Goal: Task Accomplishment & Management: Use online tool/utility

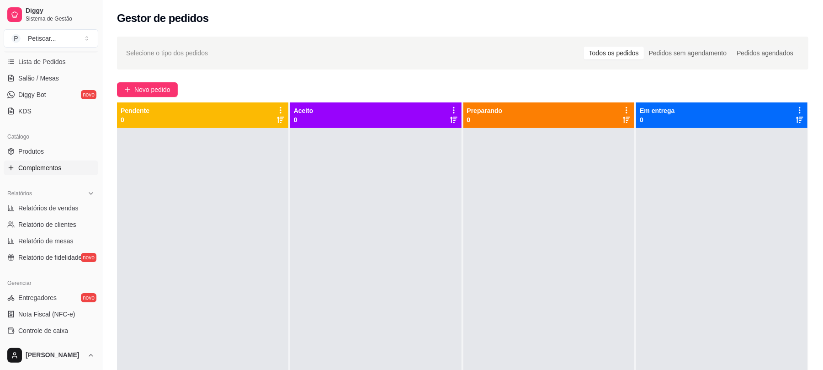
scroll to position [149, 0]
click at [46, 328] on span "Controle de caixa" at bounding box center [43, 329] width 50 height 9
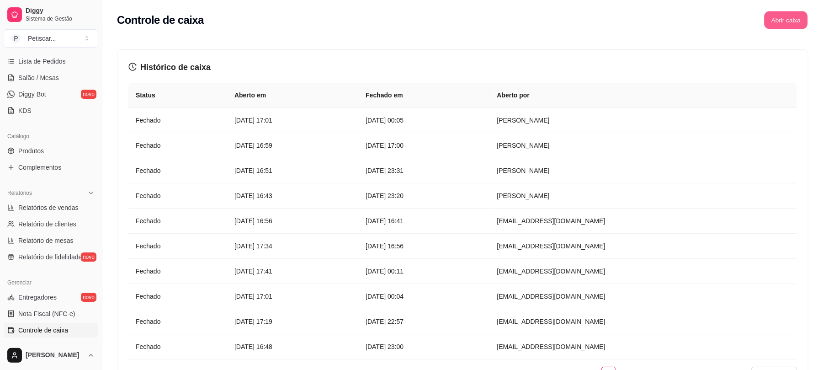
click at [782, 26] on button "Abrir caixa" at bounding box center [785, 20] width 43 height 18
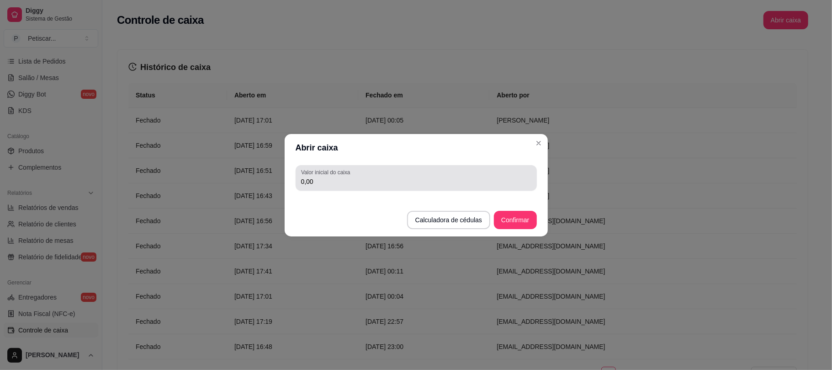
click at [447, 167] on div "Valor inicial do caixa 0,00" at bounding box center [416, 178] width 241 height 26
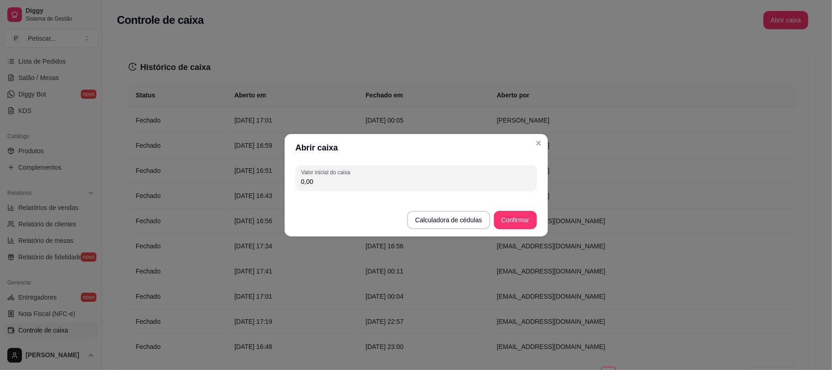
click at [350, 178] on input "0,00" at bounding box center [416, 181] width 230 height 9
type input "123,00"
click at [521, 212] on button "Confirmar" at bounding box center [516, 220] width 42 height 18
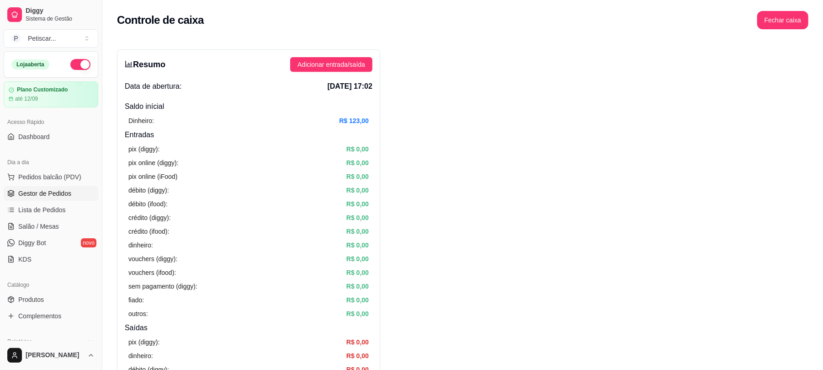
click at [53, 187] on link "Gestor de Pedidos" at bounding box center [51, 193] width 95 height 15
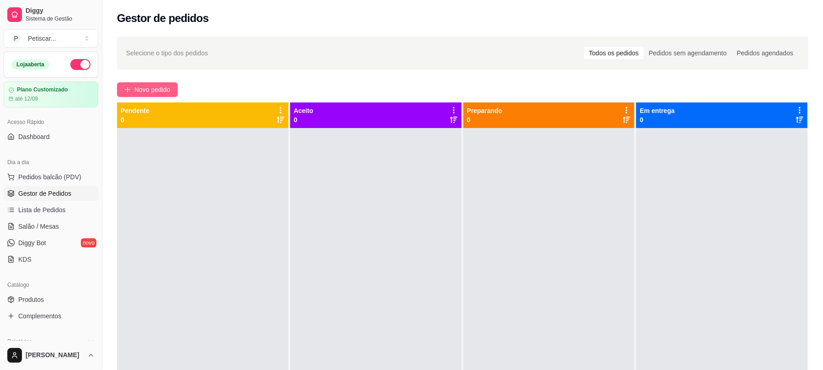
click at [137, 92] on span "Novo pedido" at bounding box center [152, 90] width 36 height 10
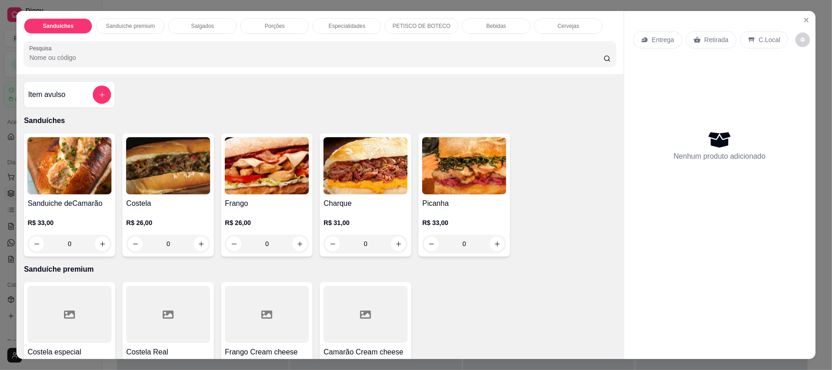
click at [504, 26] on div "Bebidas" at bounding box center [496, 26] width 69 height 16
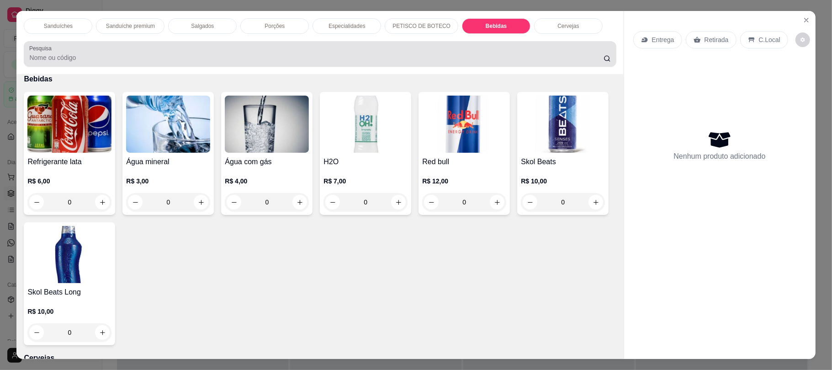
scroll to position [18, 0]
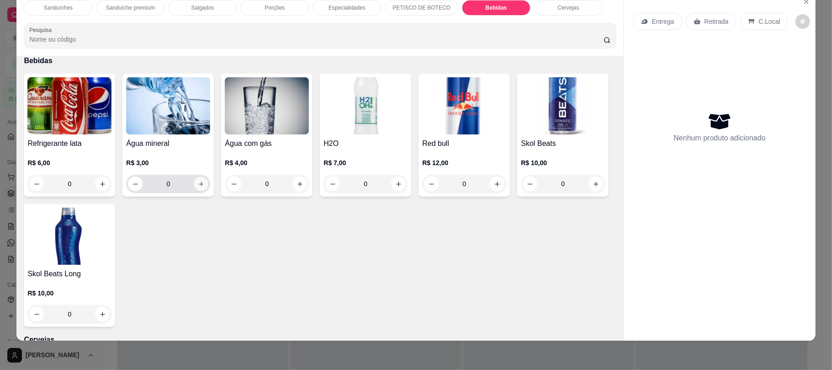
click at [197, 188] on button "increase-product-quantity" at bounding box center [201, 184] width 14 height 14
type input "1"
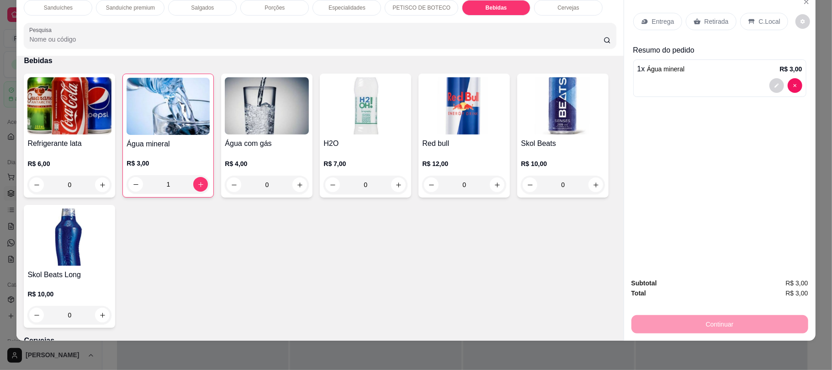
click at [717, 15] on div "Retirada" at bounding box center [711, 21] width 51 height 17
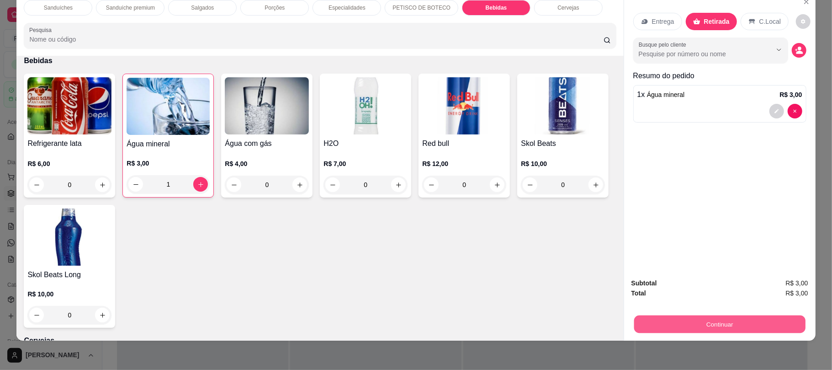
click at [674, 331] on button "Continuar" at bounding box center [719, 324] width 171 height 18
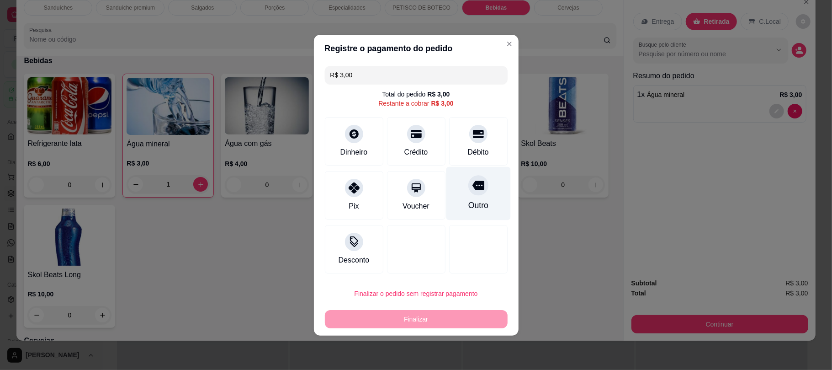
click at [468, 203] on div "Outro" at bounding box center [478, 205] width 20 height 12
type input "R$ 0,00"
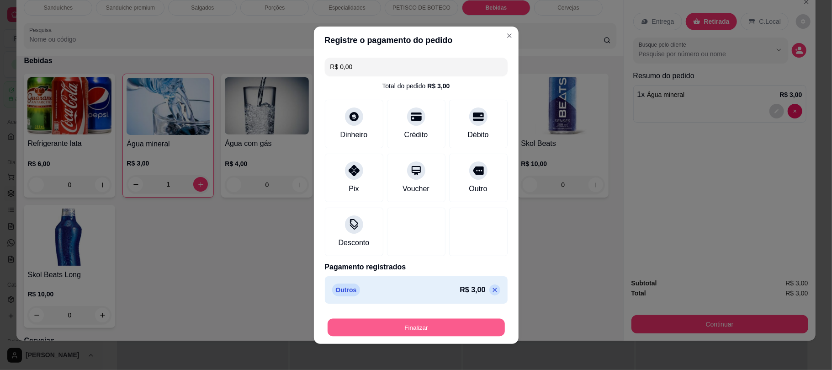
click at [385, 329] on button "Finalizar" at bounding box center [416, 327] width 177 height 18
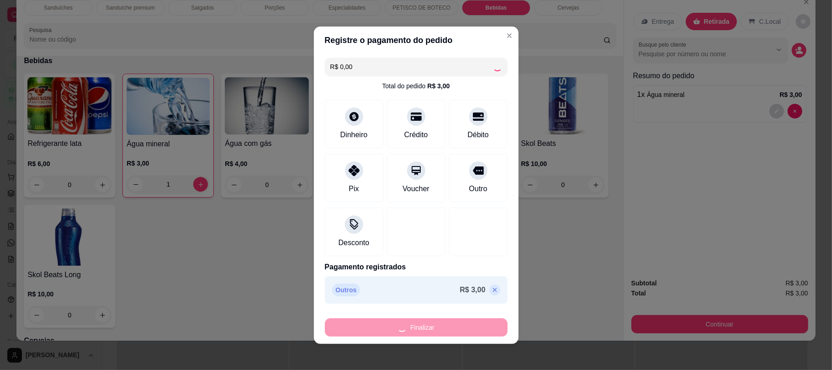
type input "0"
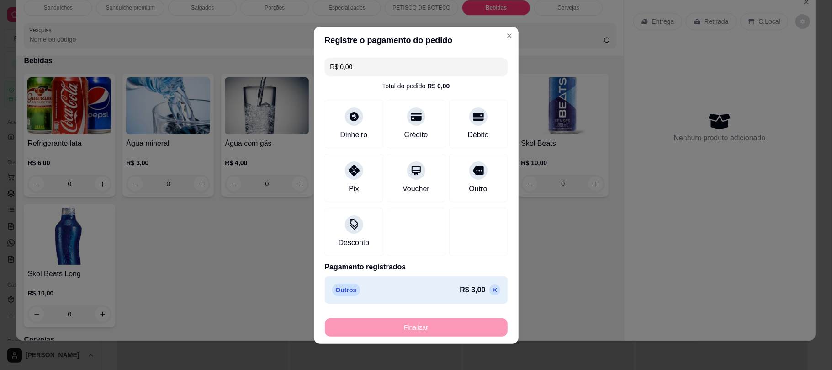
type input "-R$ 3,00"
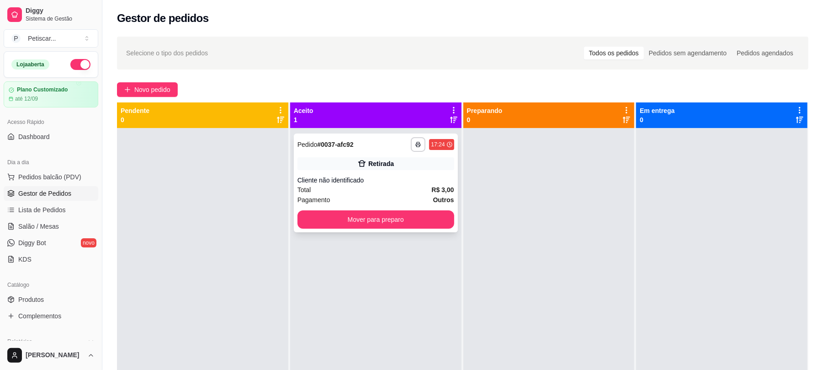
click at [423, 148] on div "**********" at bounding box center [432, 144] width 43 height 15
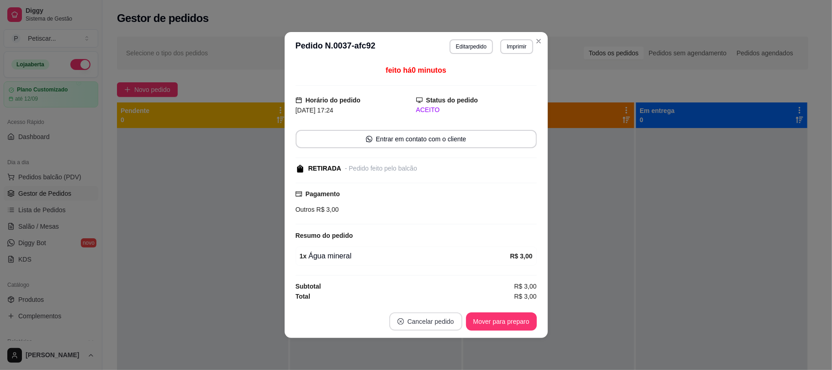
click at [406, 322] on button "Cancelar pedido" at bounding box center [425, 321] width 73 height 18
click at [436, 306] on button "Sim" at bounding box center [452, 301] width 36 height 18
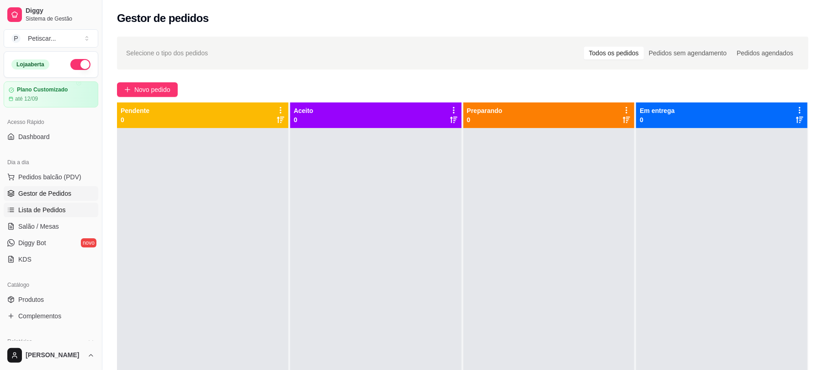
click at [59, 212] on span "Lista de Pedidos" at bounding box center [42, 209] width 48 height 9
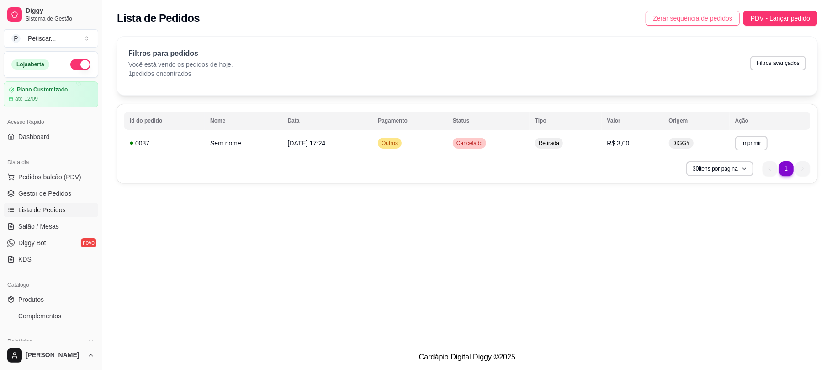
click at [674, 21] on span "Zerar sequência de pedidos" at bounding box center [693, 18] width 80 height 10
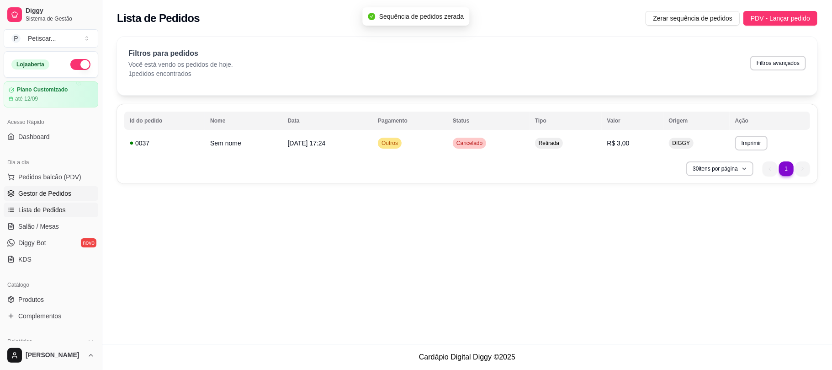
click at [46, 190] on span "Gestor de Pedidos" at bounding box center [44, 193] width 53 height 9
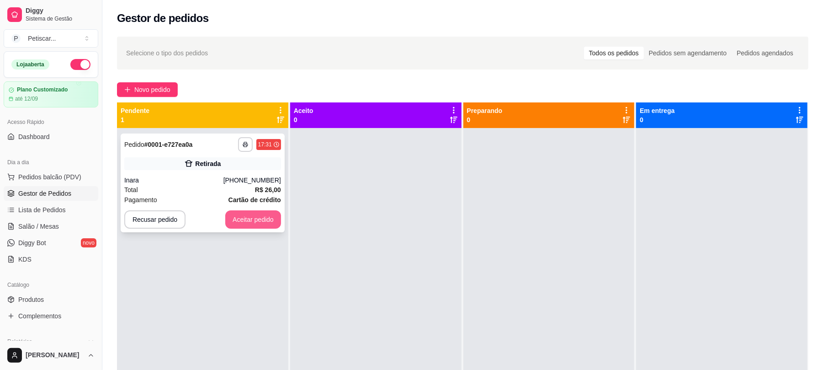
click at [229, 212] on button "Aceitar pedido" at bounding box center [253, 219] width 56 height 18
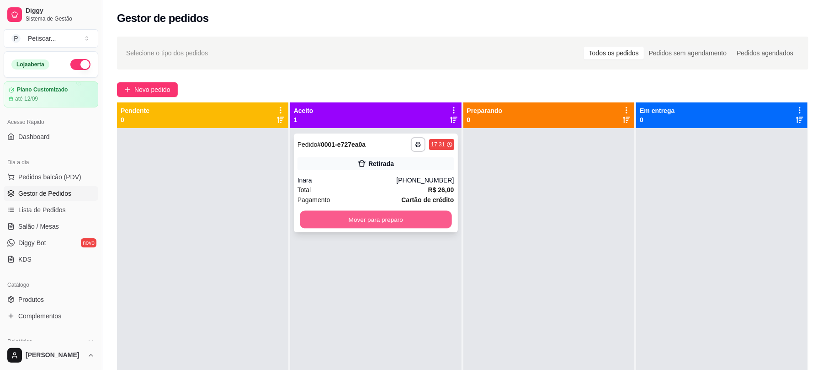
click at [320, 214] on button "Mover para preparo" at bounding box center [376, 220] width 152 height 18
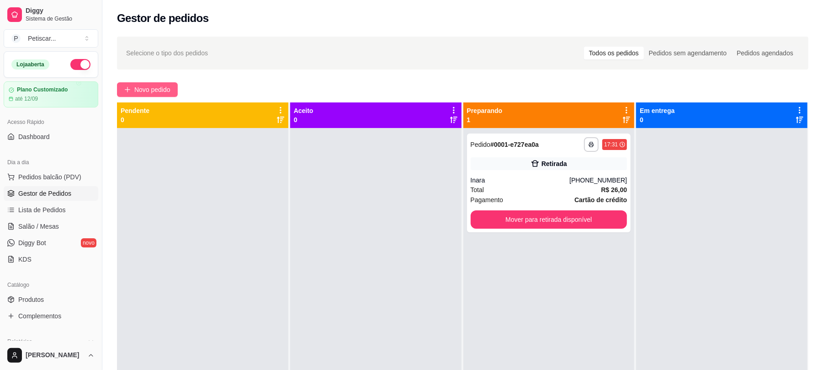
click at [160, 84] on button "Novo pedido" at bounding box center [147, 89] width 61 height 15
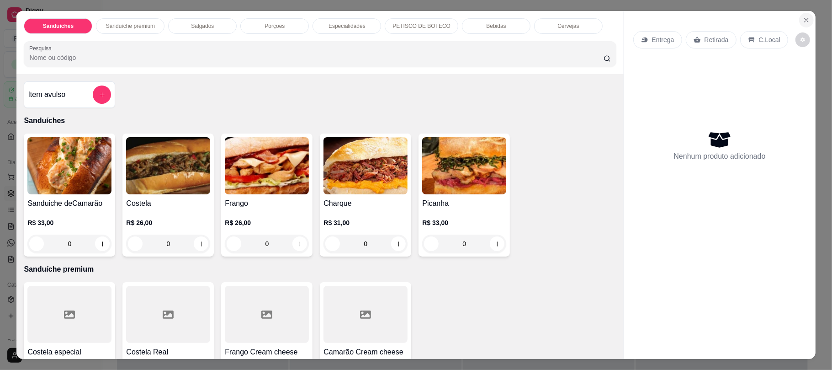
click at [803, 21] on icon "Close" at bounding box center [806, 19] width 7 height 7
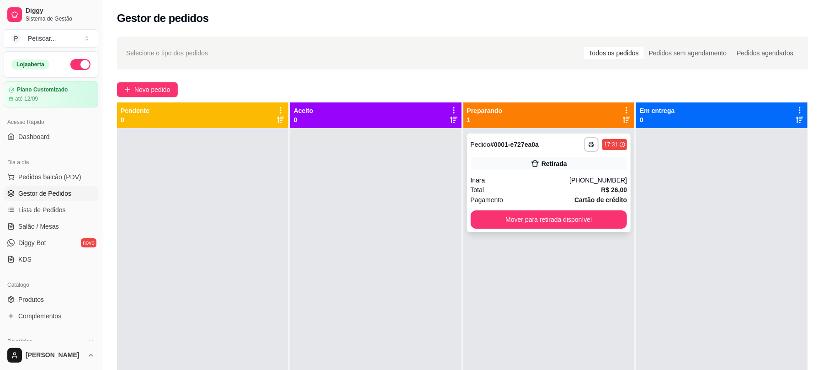
click at [471, 165] on div "Retirada" at bounding box center [549, 163] width 157 height 13
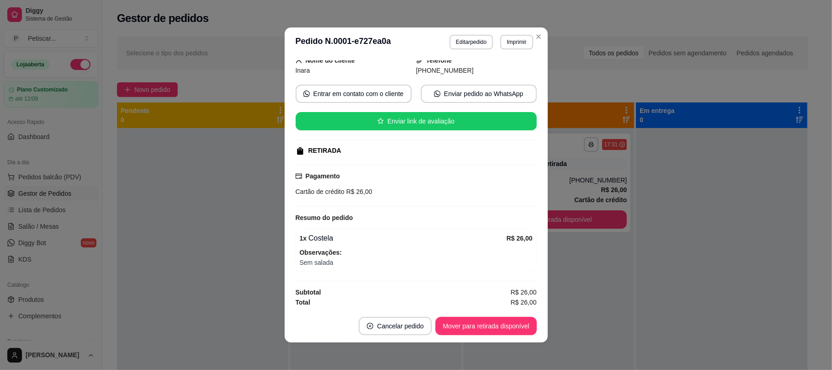
scroll to position [65, 0]
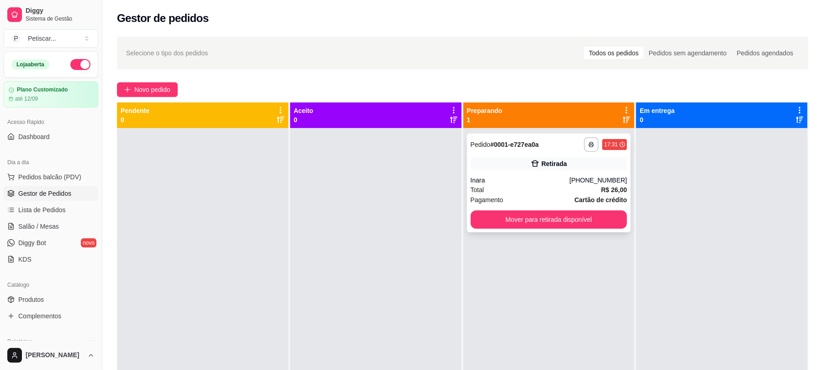
click at [515, 172] on div "**********" at bounding box center [549, 182] width 164 height 99
click at [165, 87] on span "Novo pedido" at bounding box center [152, 90] width 36 height 10
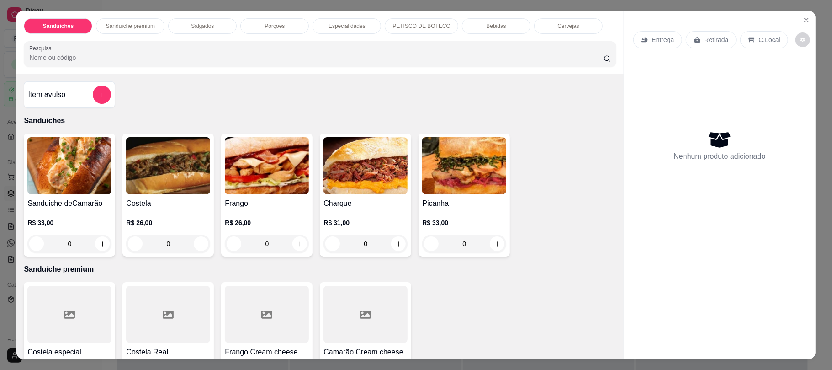
click at [501, 27] on div "Bebidas" at bounding box center [496, 26] width 69 height 16
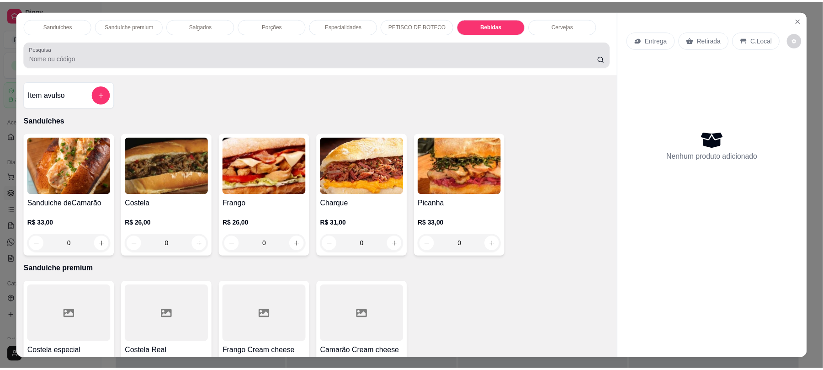
scroll to position [18, 0]
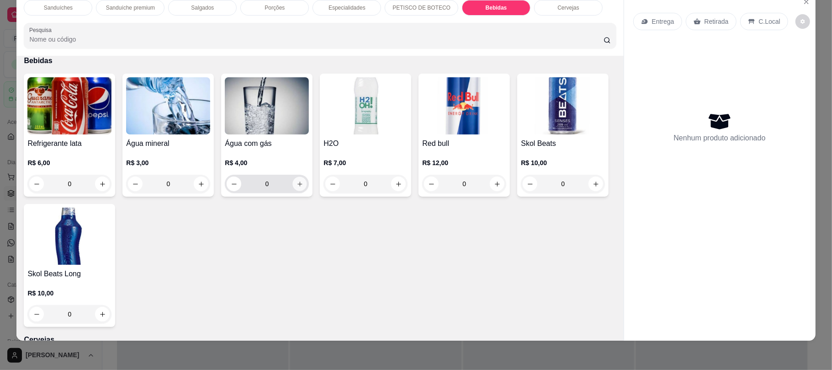
click at [297, 186] on icon "increase-product-quantity" at bounding box center [300, 184] width 7 height 7
type input "1"
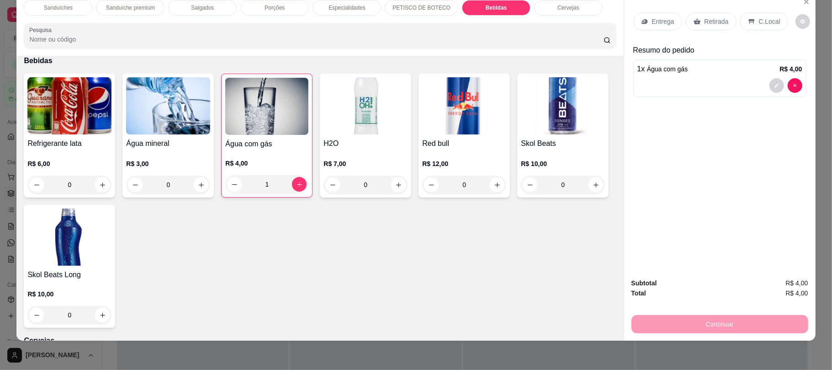
click at [712, 22] on p "Retirada" at bounding box center [717, 21] width 24 height 9
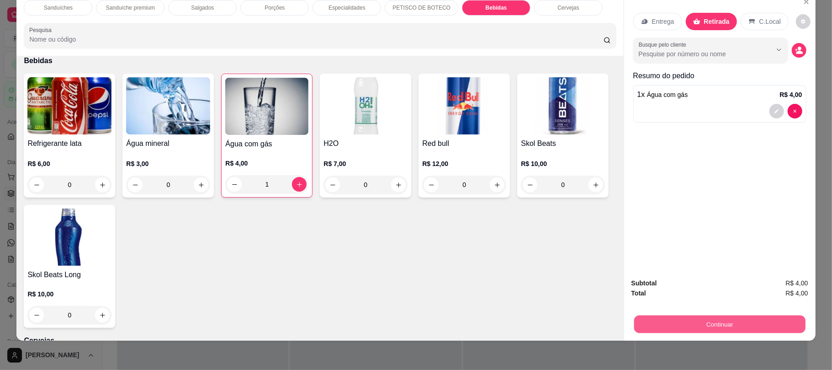
click at [706, 326] on button "Continuar" at bounding box center [719, 324] width 171 height 18
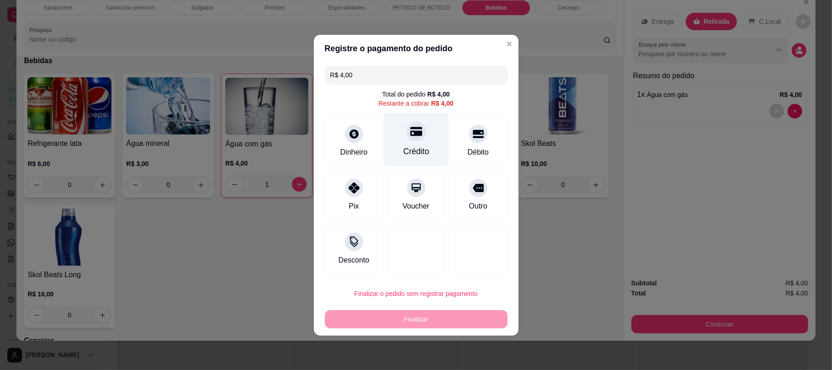
click at [423, 136] on div "Crédito" at bounding box center [416, 138] width 64 height 53
type input "R$ 0,00"
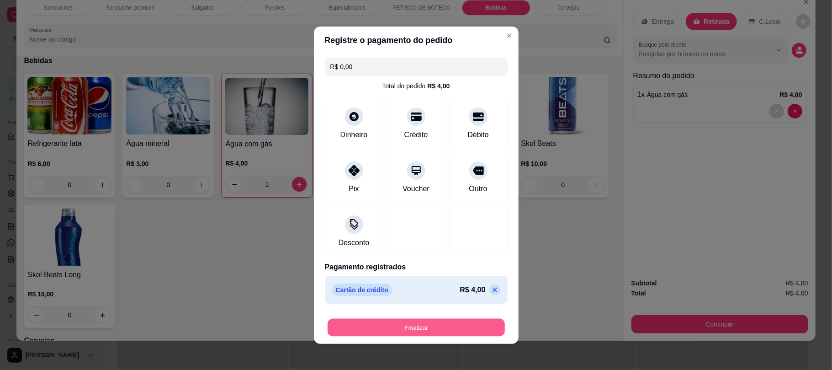
click at [438, 336] on button "Finalizar" at bounding box center [416, 327] width 177 height 18
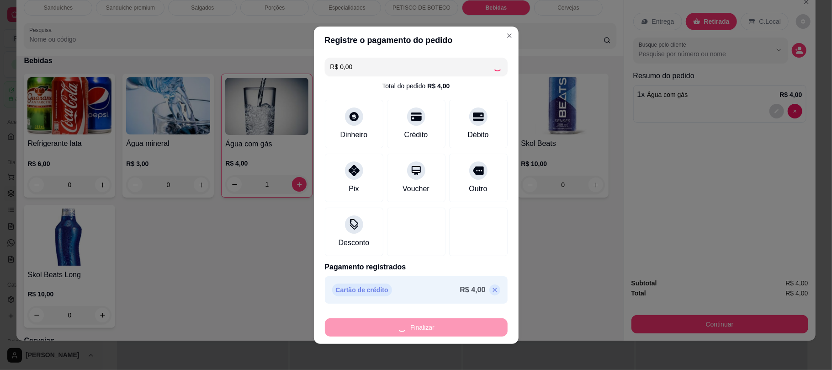
type input "0"
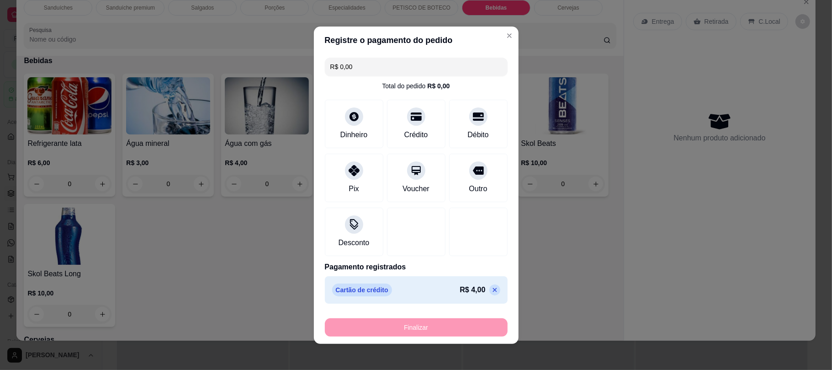
type input "-R$ 4,00"
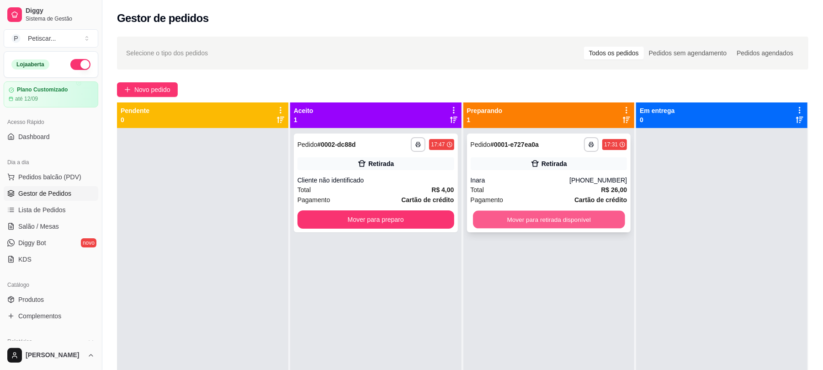
click at [513, 223] on button "Mover para retirada disponível" at bounding box center [549, 220] width 152 height 18
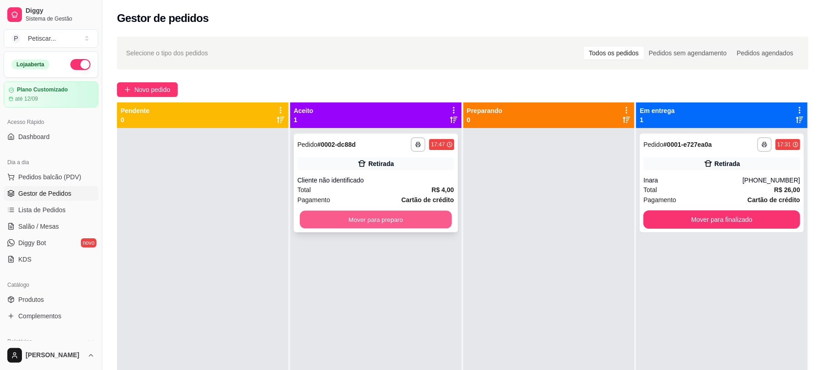
click at [429, 214] on button "Mover para preparo" at bounding box center [376, 220] width 152 height 18
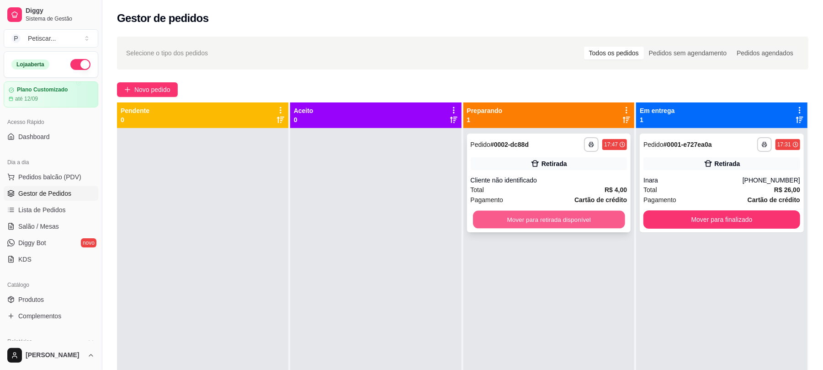
click at [544, 216] on button "Mover para retirada disponível" at bounding box center [549, 220] width 152 height 18
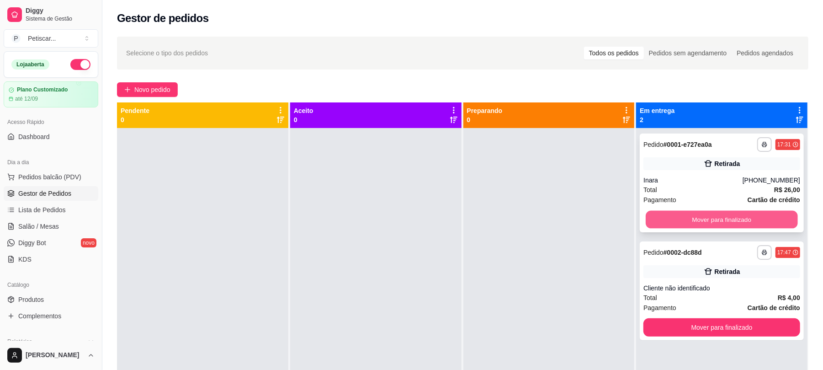
click at [699, 220] on button "Mover para finalizado" at bounding box center [722, 220] width 152 height 18
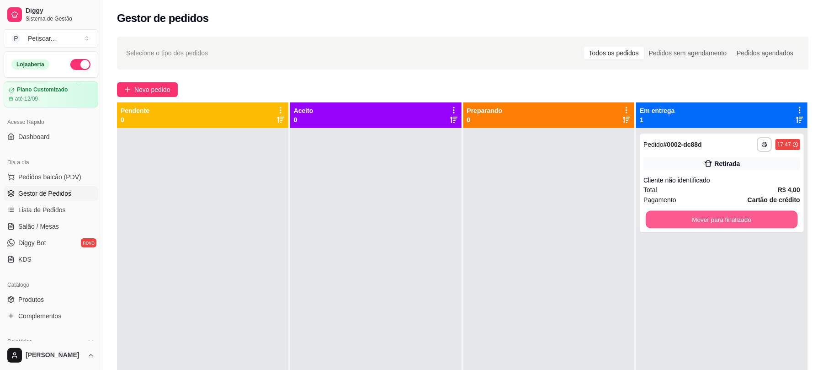
click at [699, 220] on button "Mover para finalizado" at bounding box center [722, 220] width 152 height 18
